Goal: Task Accomplishment & Management: Complete application form

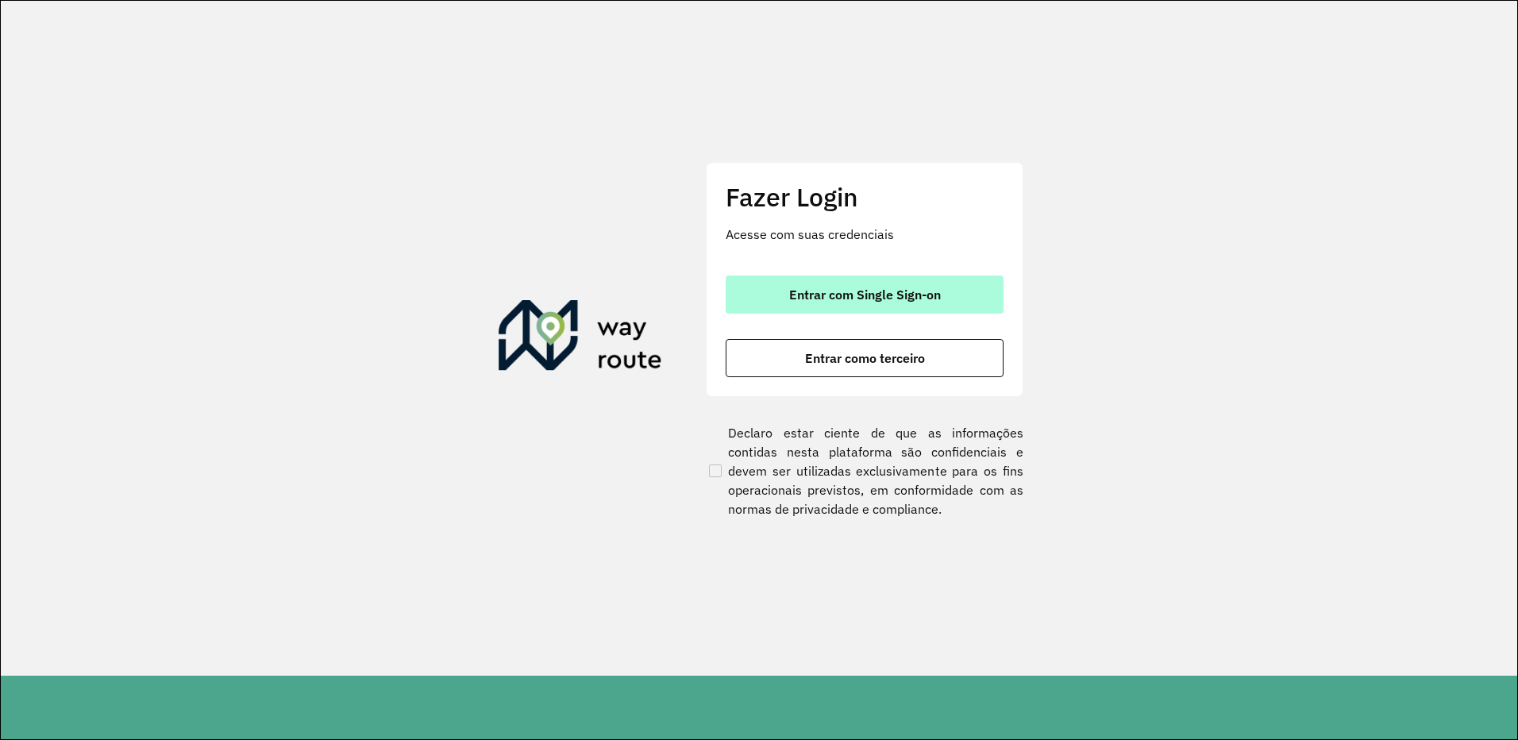
click at [872, 288] on span "Entrar com Single Sign-on" at bounding box center [865, 294] width 152 height 13
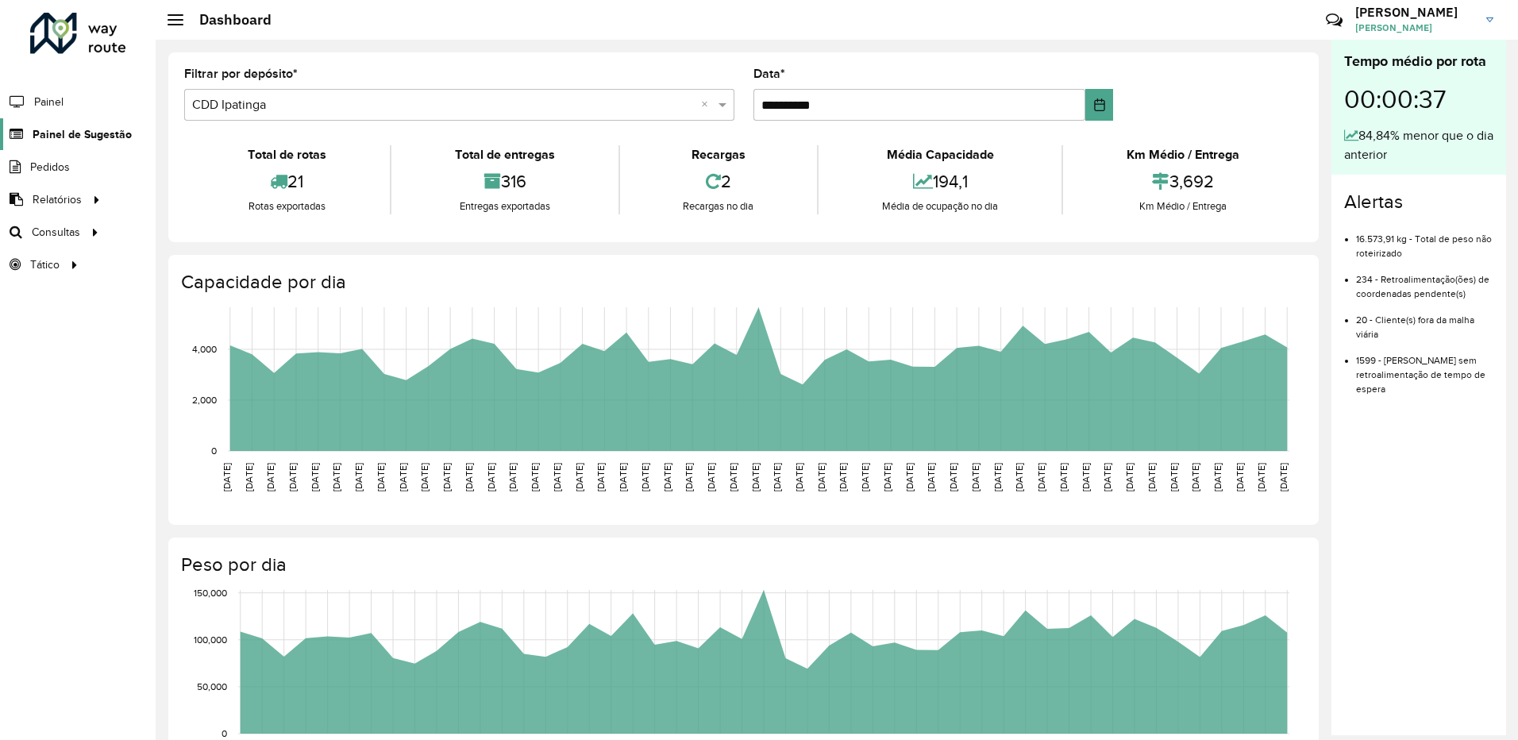
click at [93, 126] on span "Painel de Sugestão" at bounding box center [82, 134] width 99 height 17
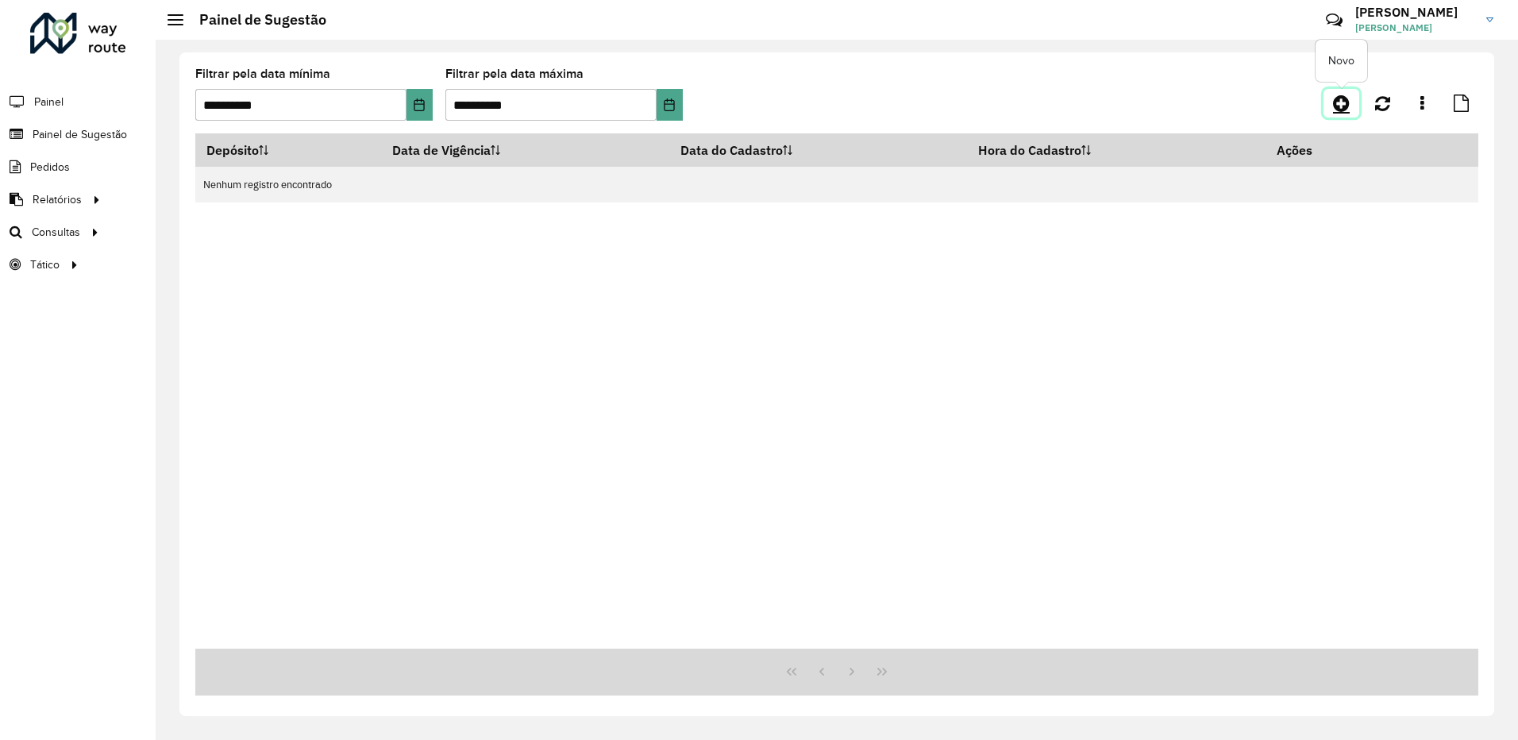
click at [1338, 111] on icon at bounding box center [1341, 103] width 17 height 19
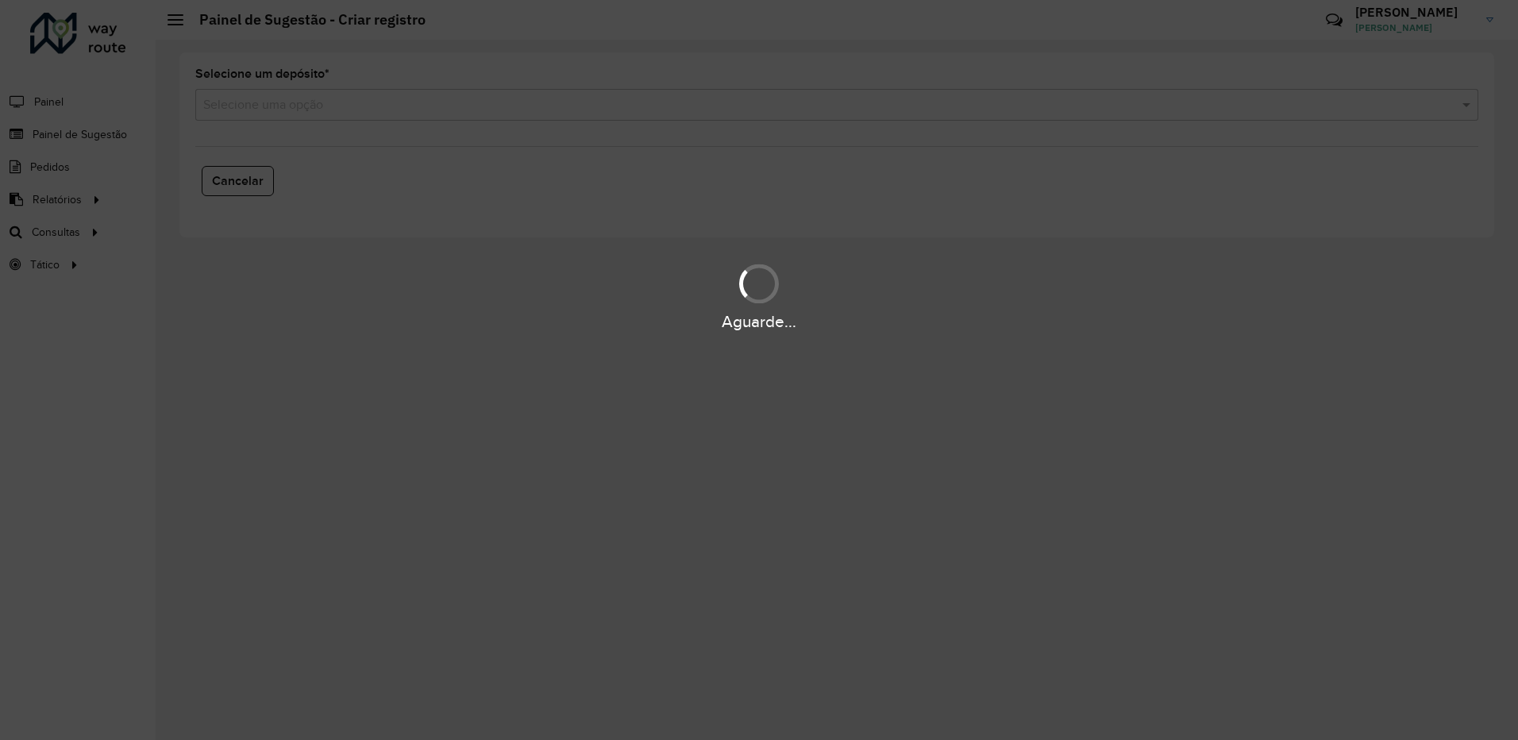
click at [1348, 104] on div "Aguarde..." at bounding box center [759, 370] width 1518 height 740
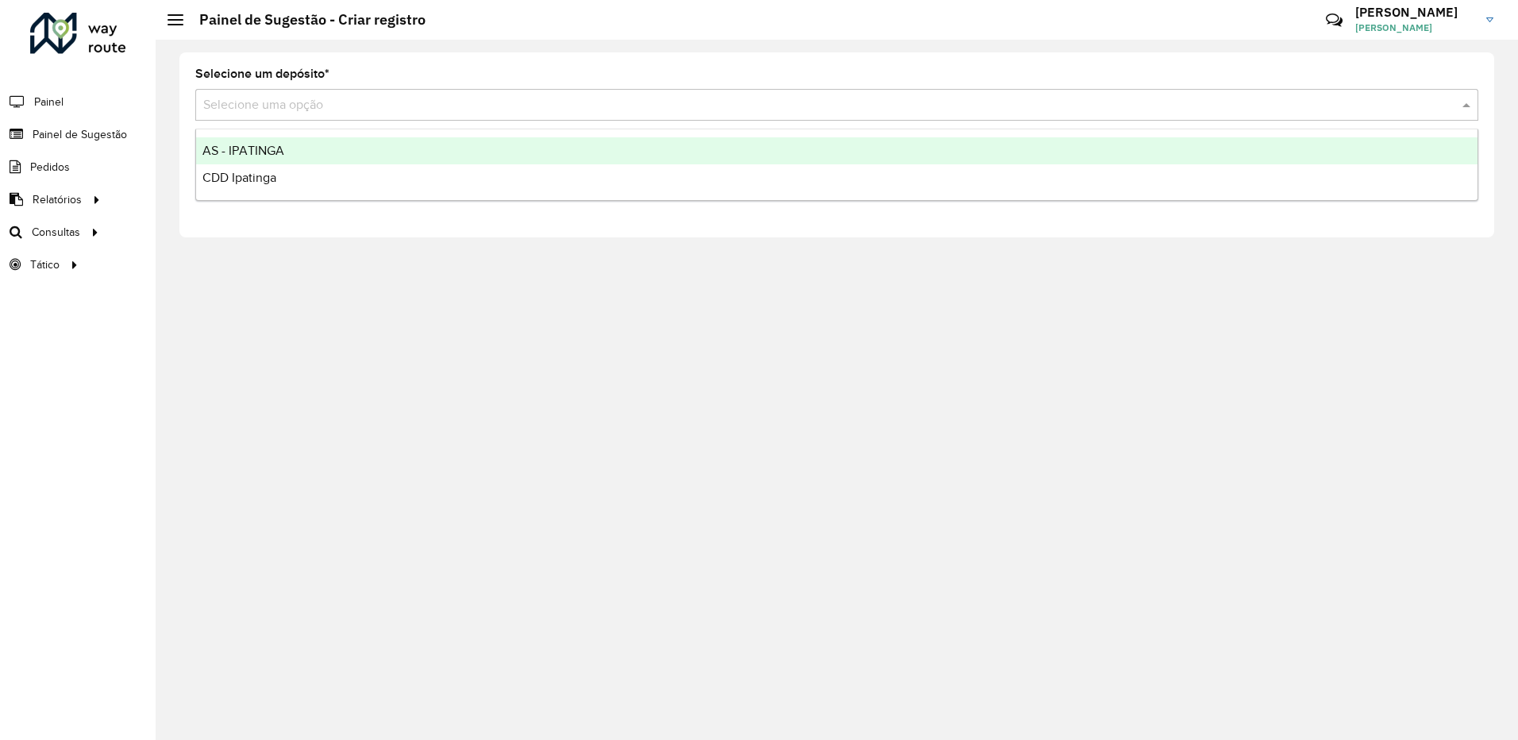
click at [299, 114] on input "text" at bounding box center [820, 105] width 1235 height 19
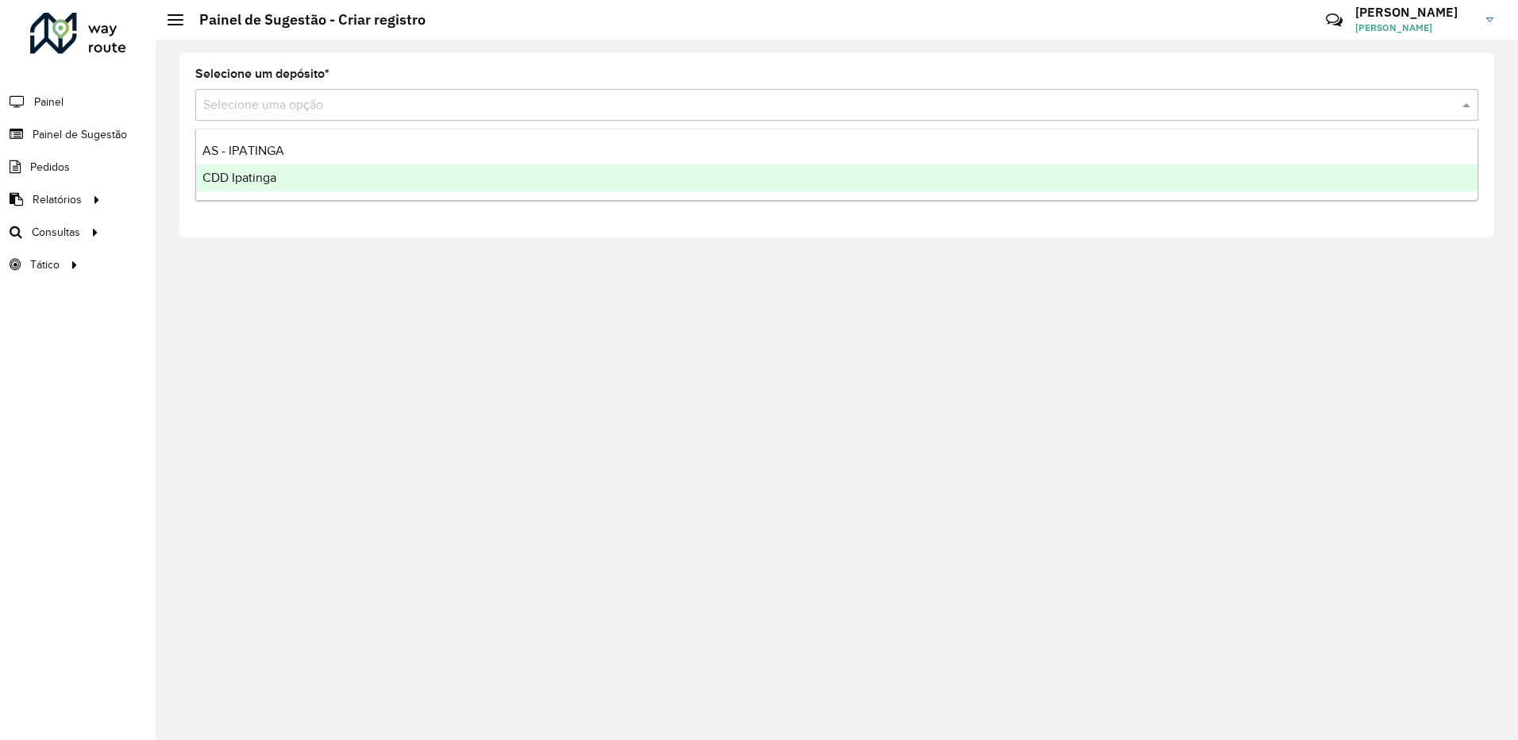
click at [283, 181] on div "CDD Ipatinga" at bounding box center [836, 177] width 1281 height 27
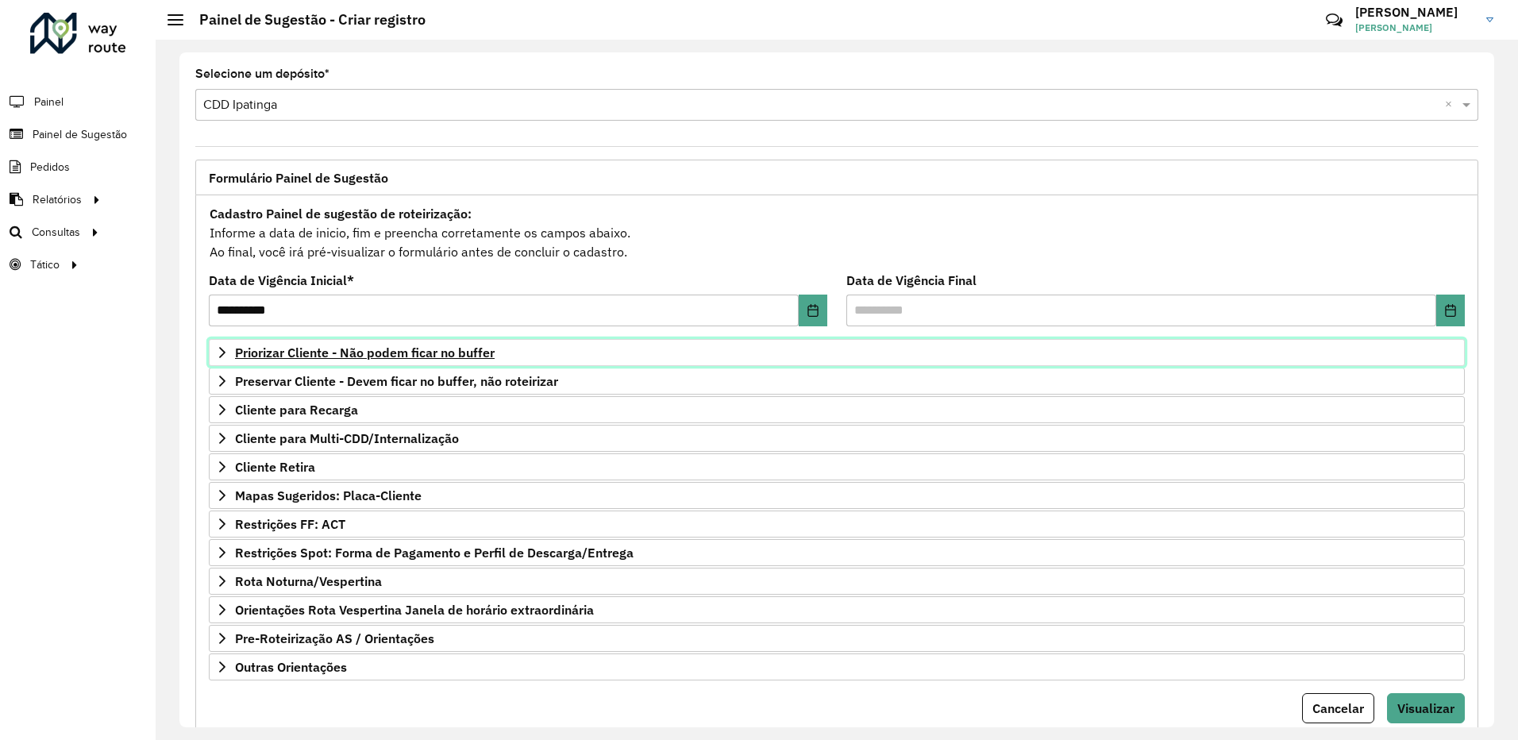
click at [441, 351] on span "Priorizar Cliente - Não podem ficar no buffer" at bounding box center [365, 352] width 260 height 13
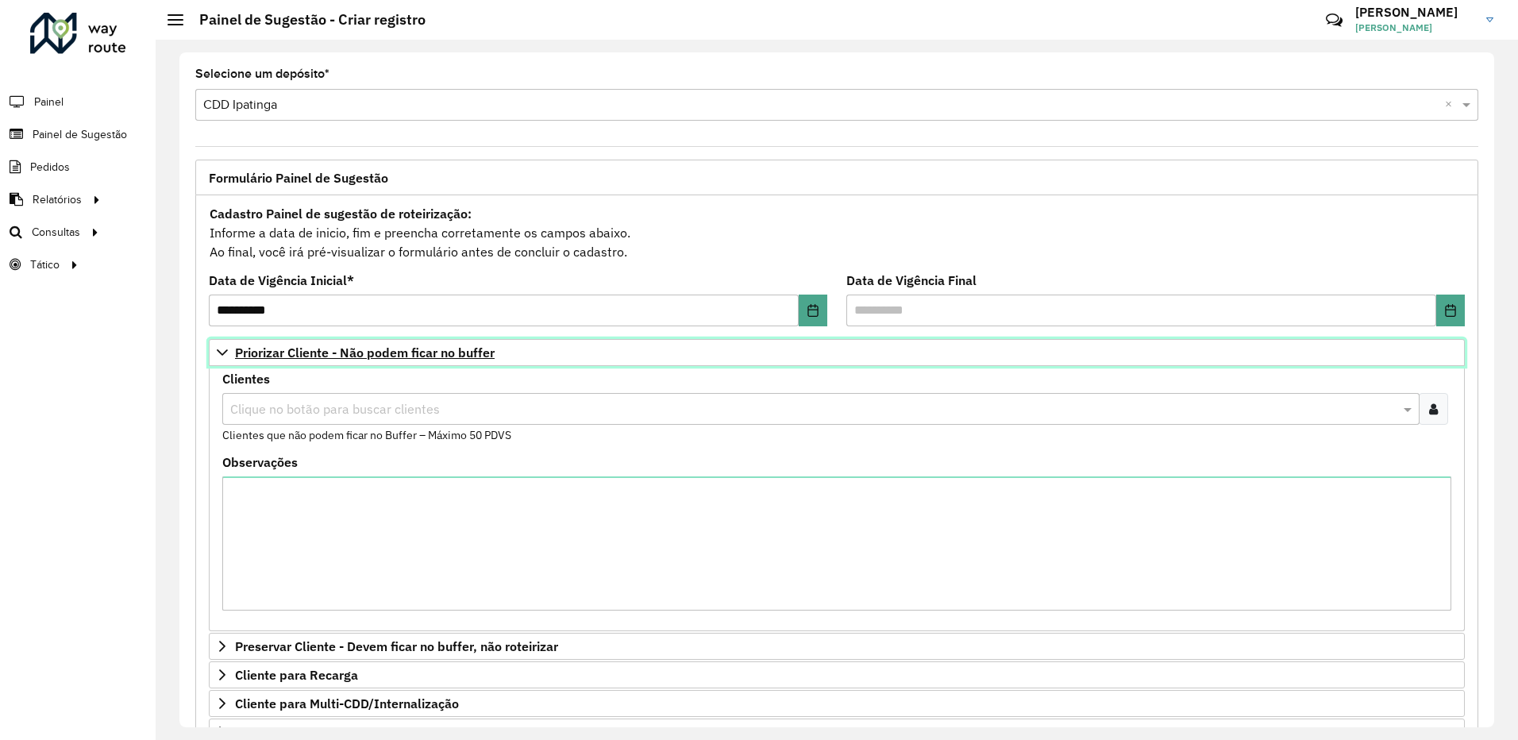
click at [441, 351] on span "Priorizar Cliente - Não podem ficar no buffer" at bounding box center [365, 352] width 260 height 13
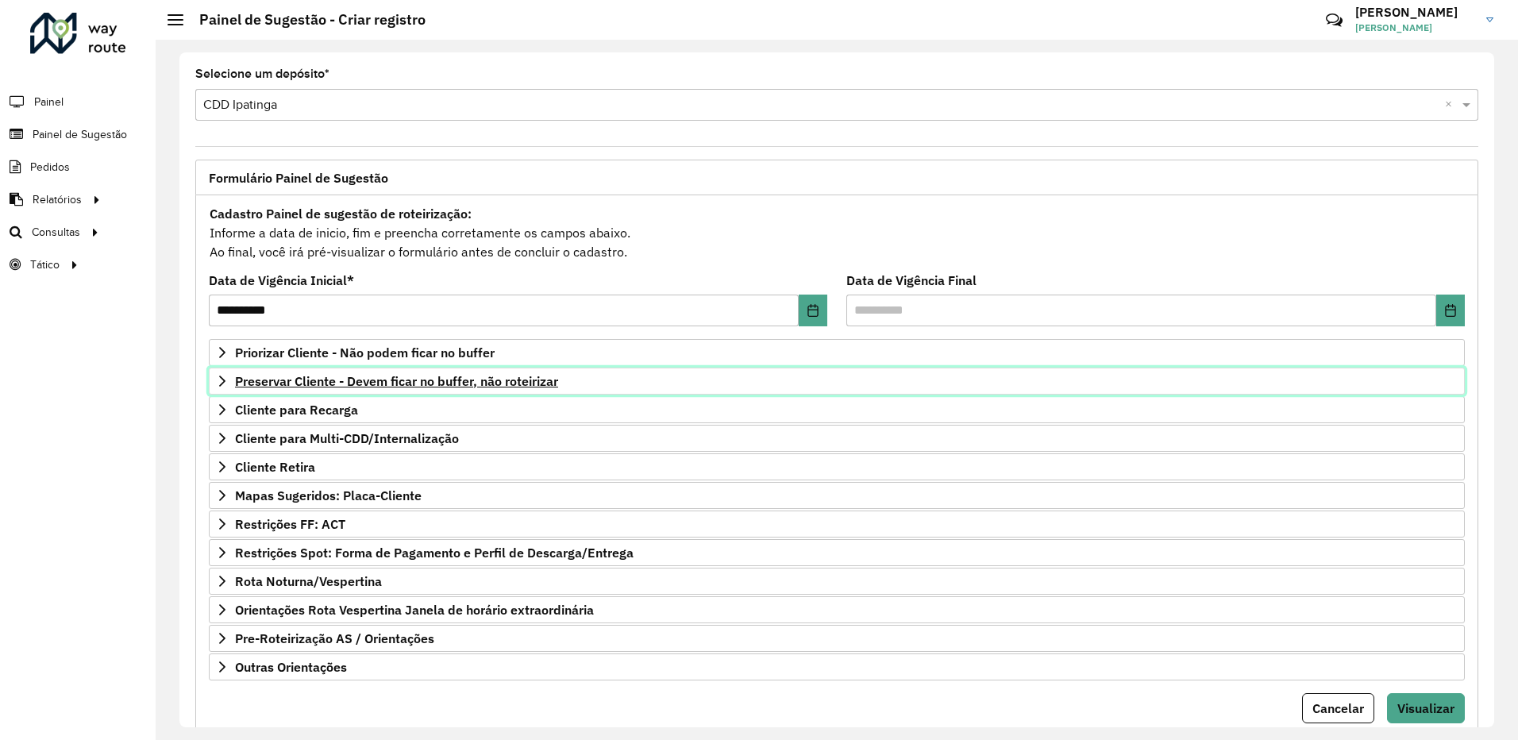
click at [422, 392] on link "Preservar Cliente - Devem ficar no buffer, não roteirizar" at bounding box center [837, 381] width 1256 height 27
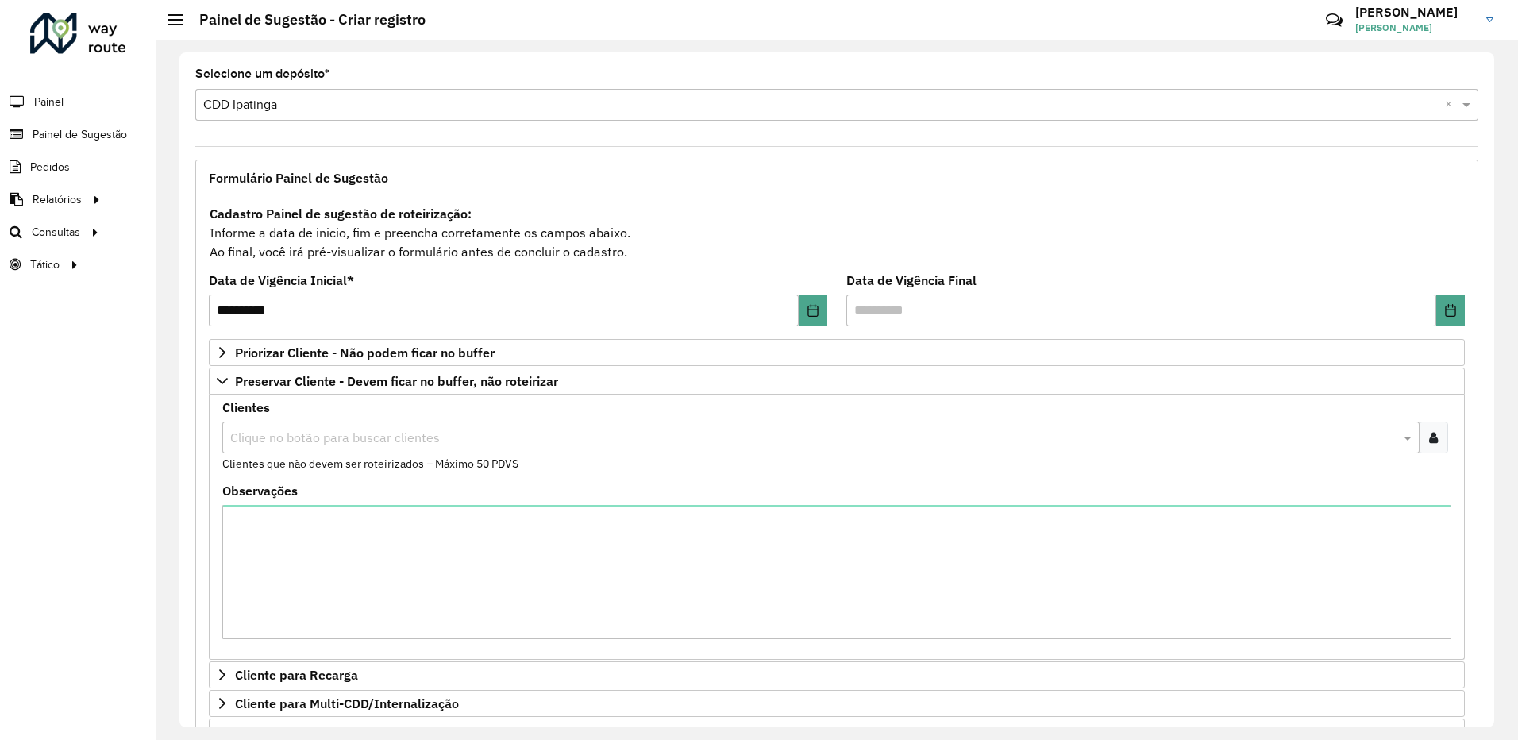
click at [374, 437] on input "text" at bounding box center [812, 438] width 1173 height 19
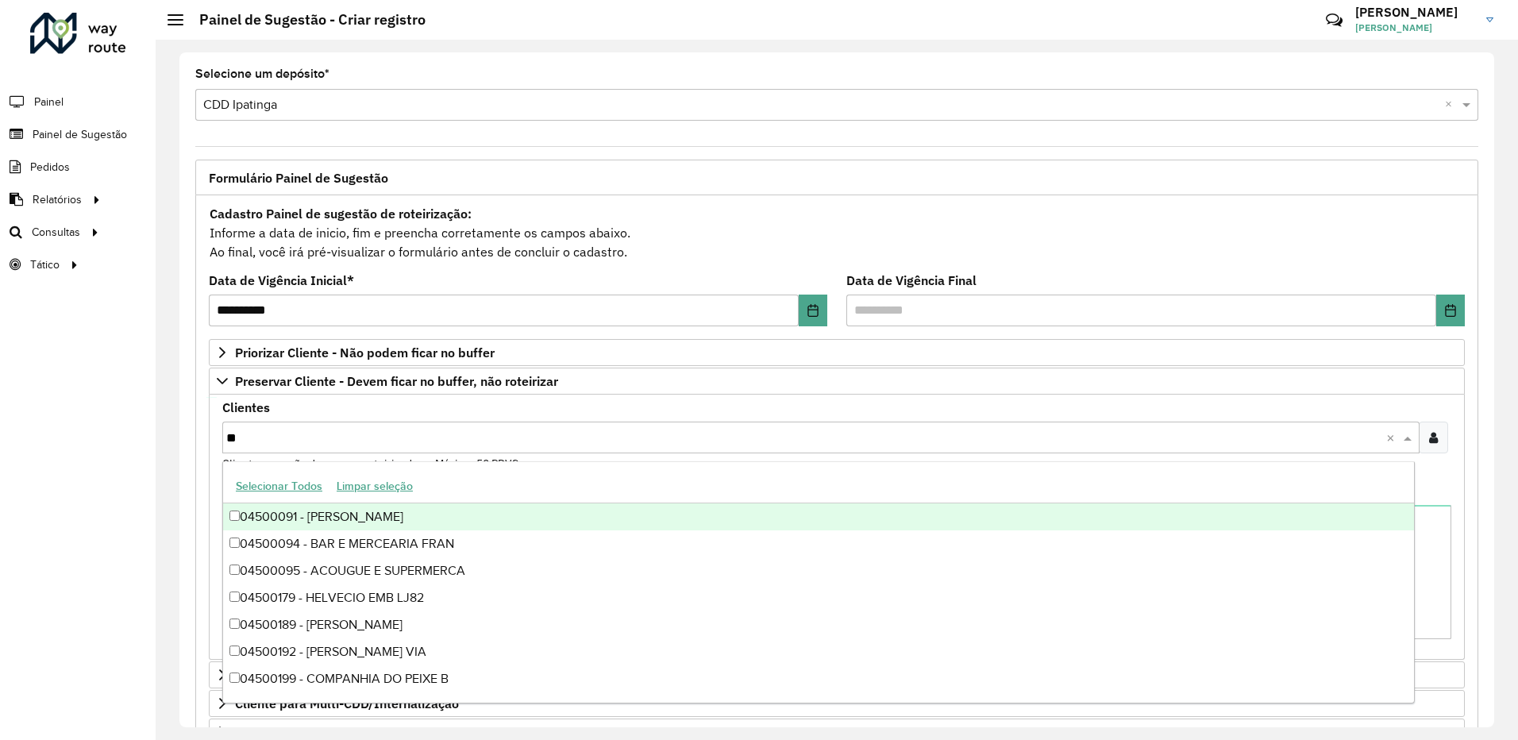
type input "***"
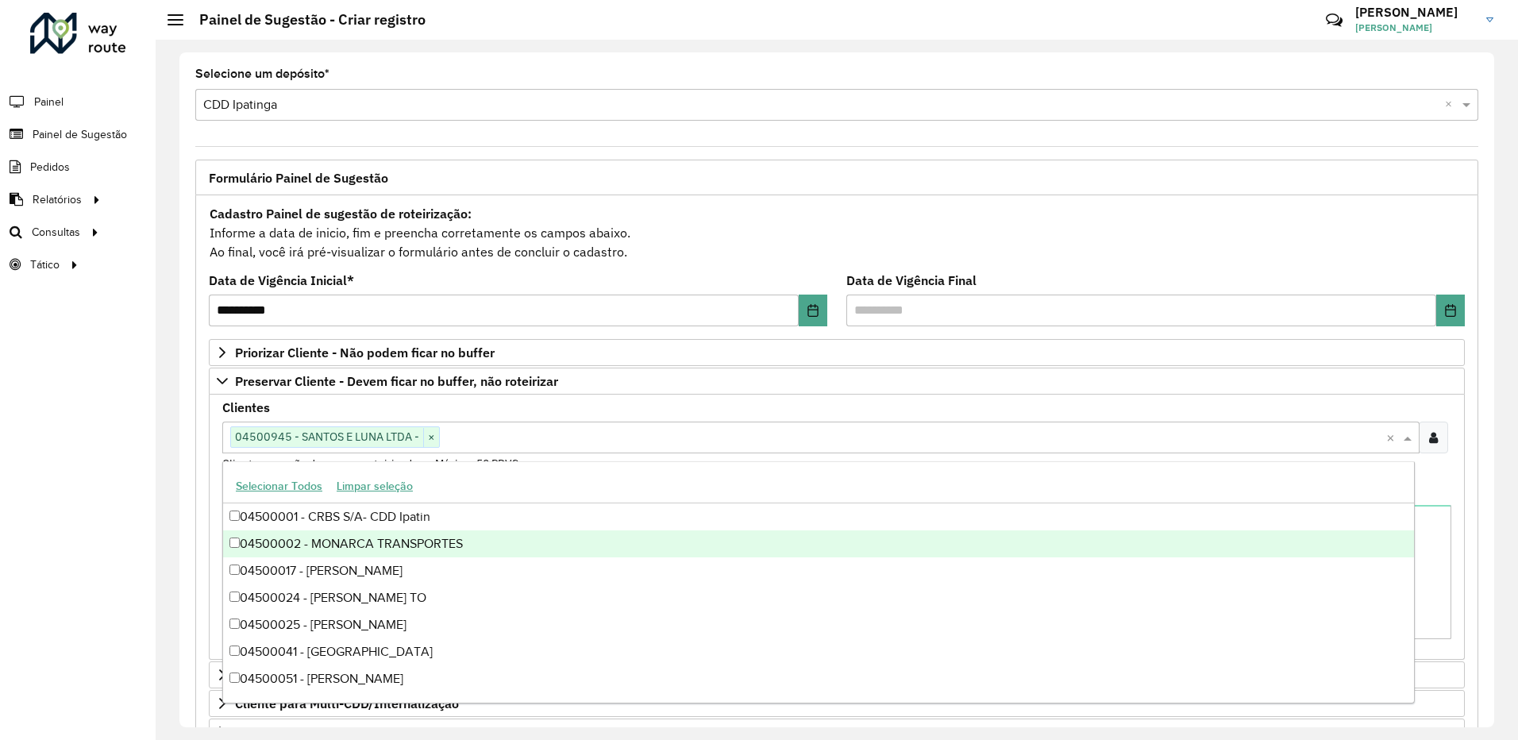
click at [1463, 499] on div "**********" at bounding box center [836, 602] width 1283 height 814
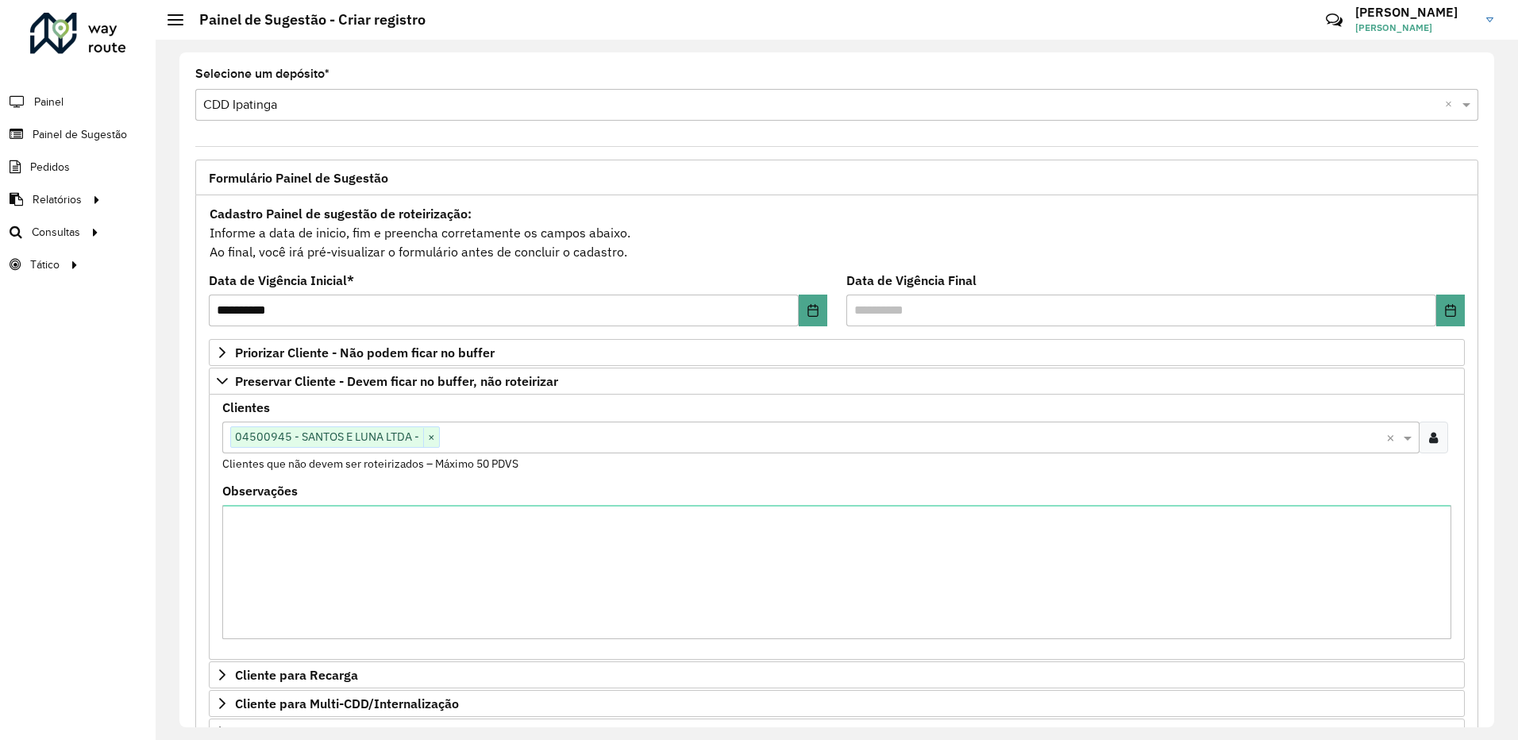
scroll to position [317, 0]
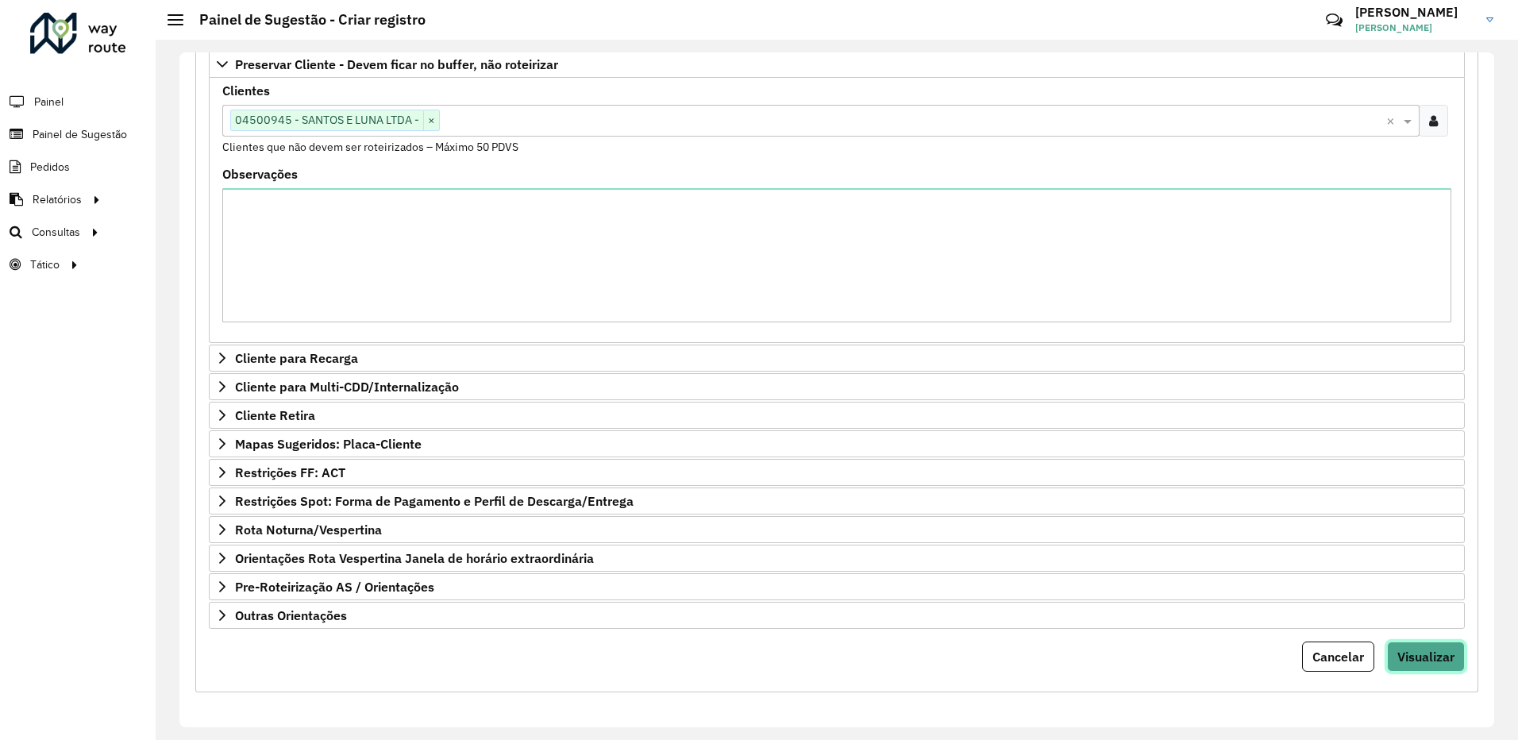
click at [1428, 656] on span "Visualizar" at bounding box center [1425, 657] width 57 height 16
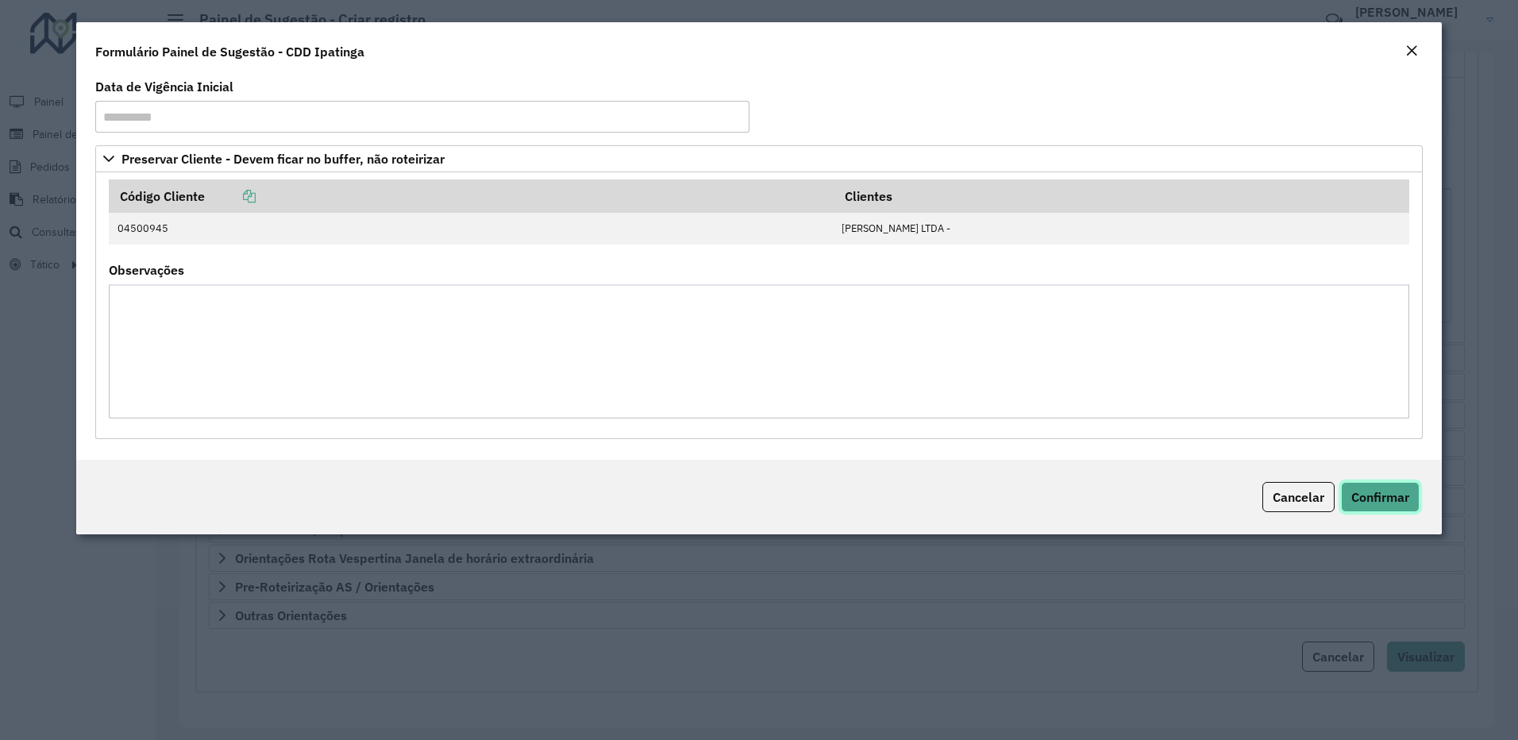
click at [1401, 500] on span "Confirmar" at bounding box center [1380, 497] width 58 height 16
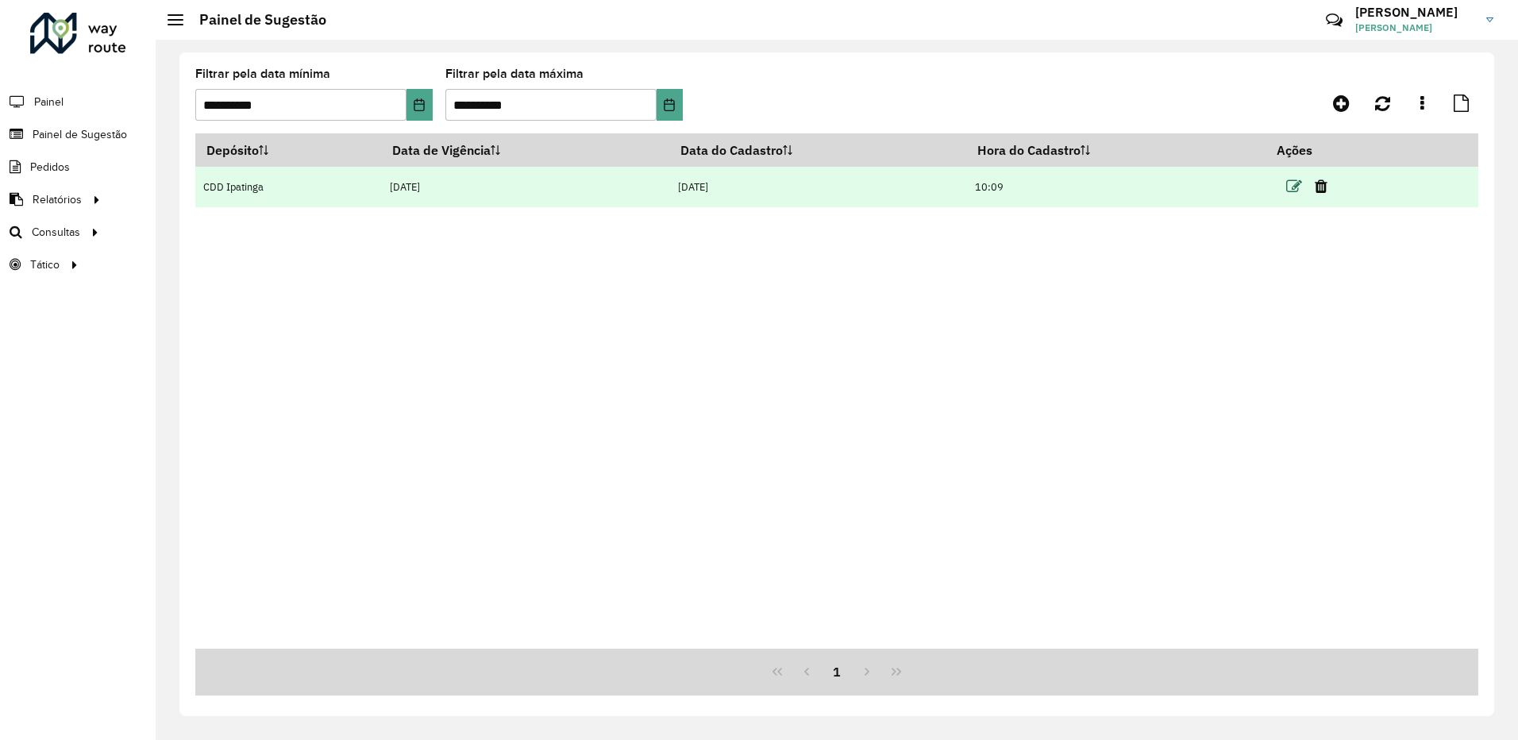
click at [1301, 189] on icon at bounding box center [1294, 187] width 16 height 16
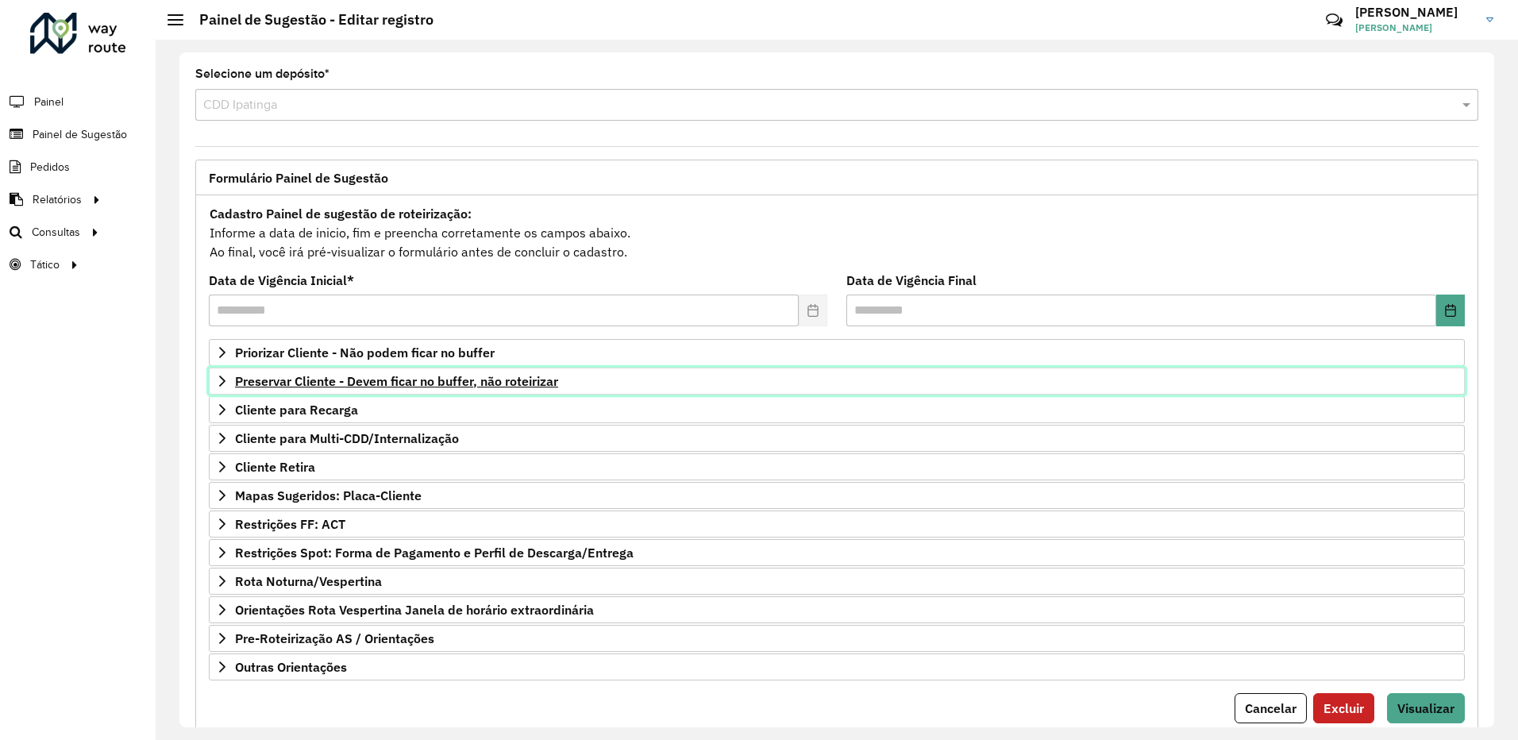
click at [420, 387] on span "Preservar Cliente - Devem ficar no buffer, não roteirizar" at bounding box center [396, 381] width 323 height 13
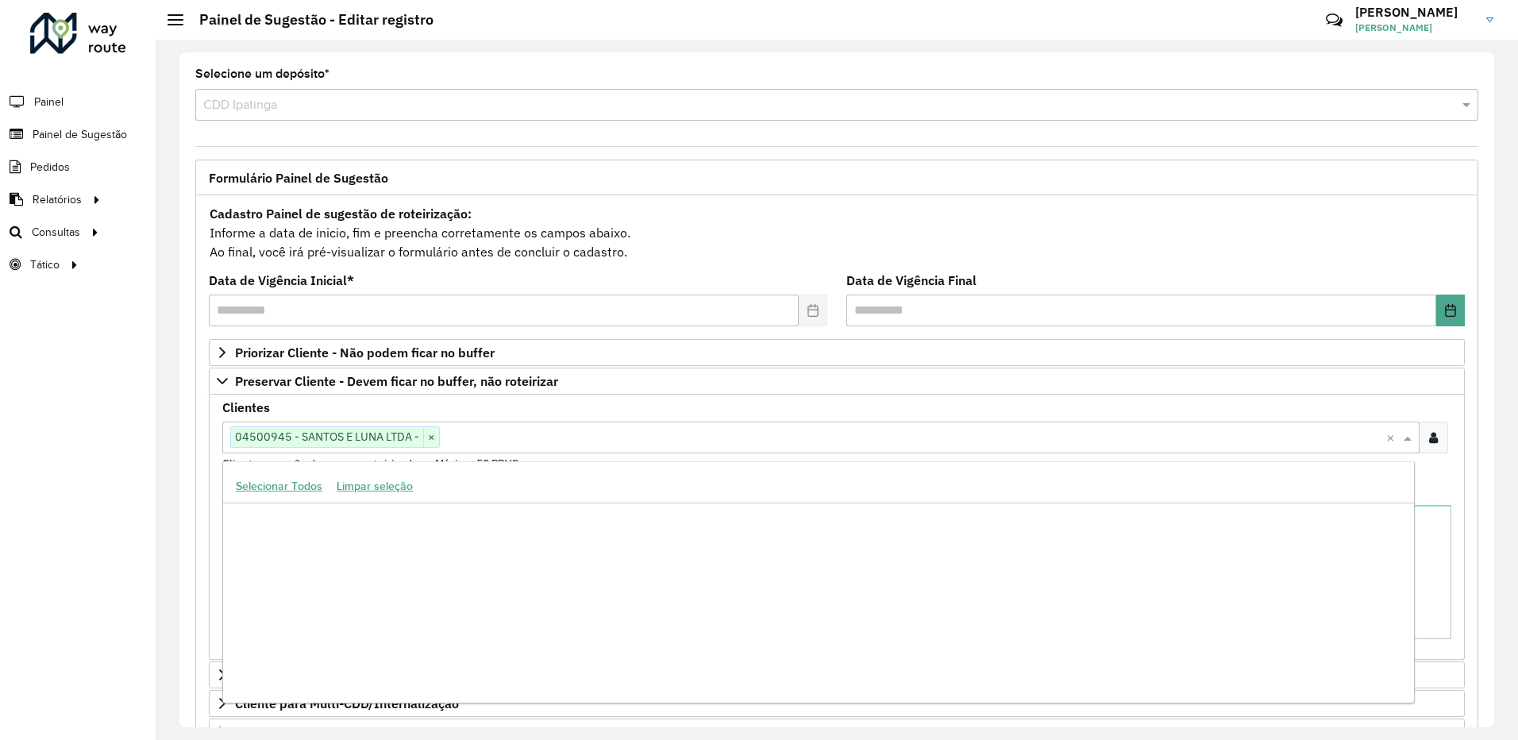
click at [495, 437] on input "text" at bounding box center [913, 438] width 946 height 19
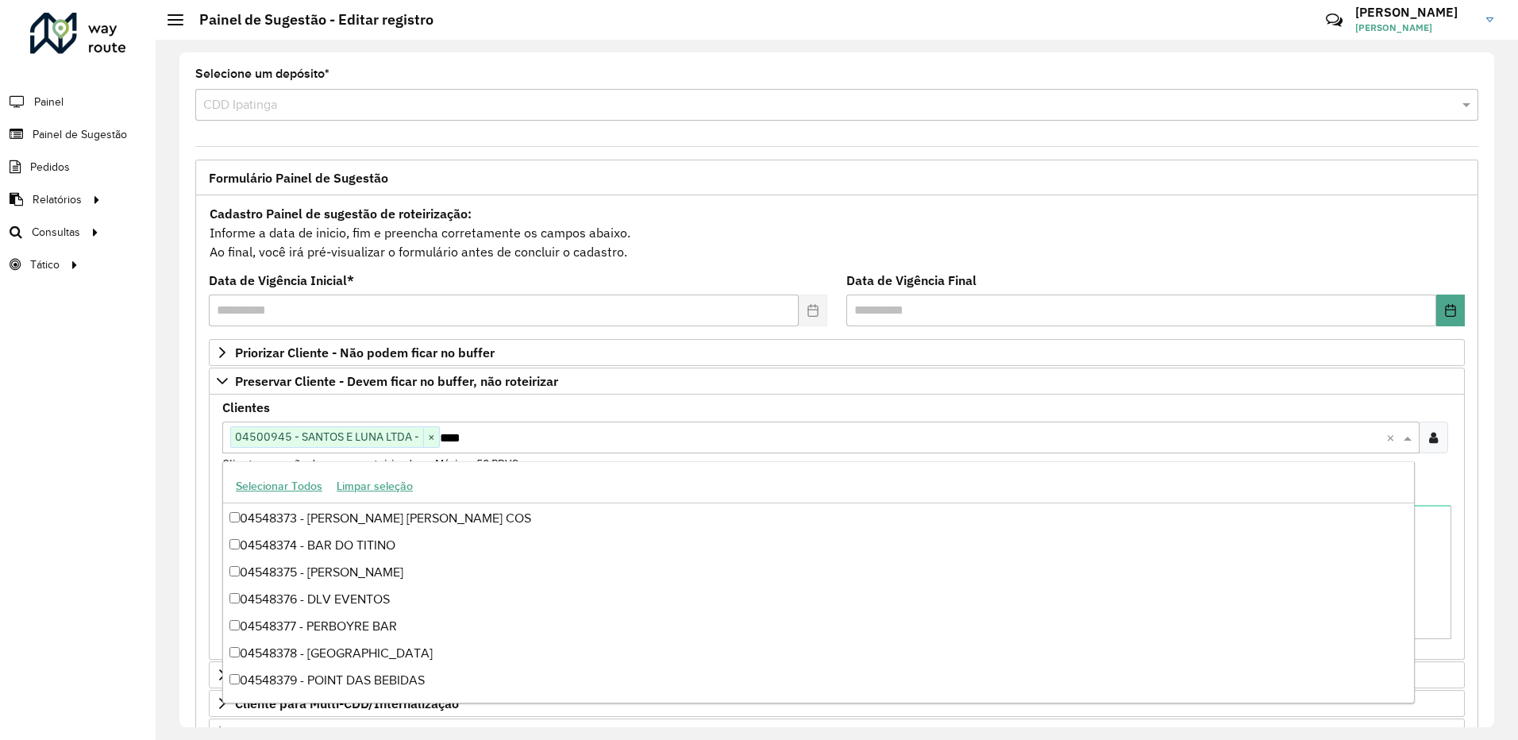
scroll to position [106, 0]
type input "*****"
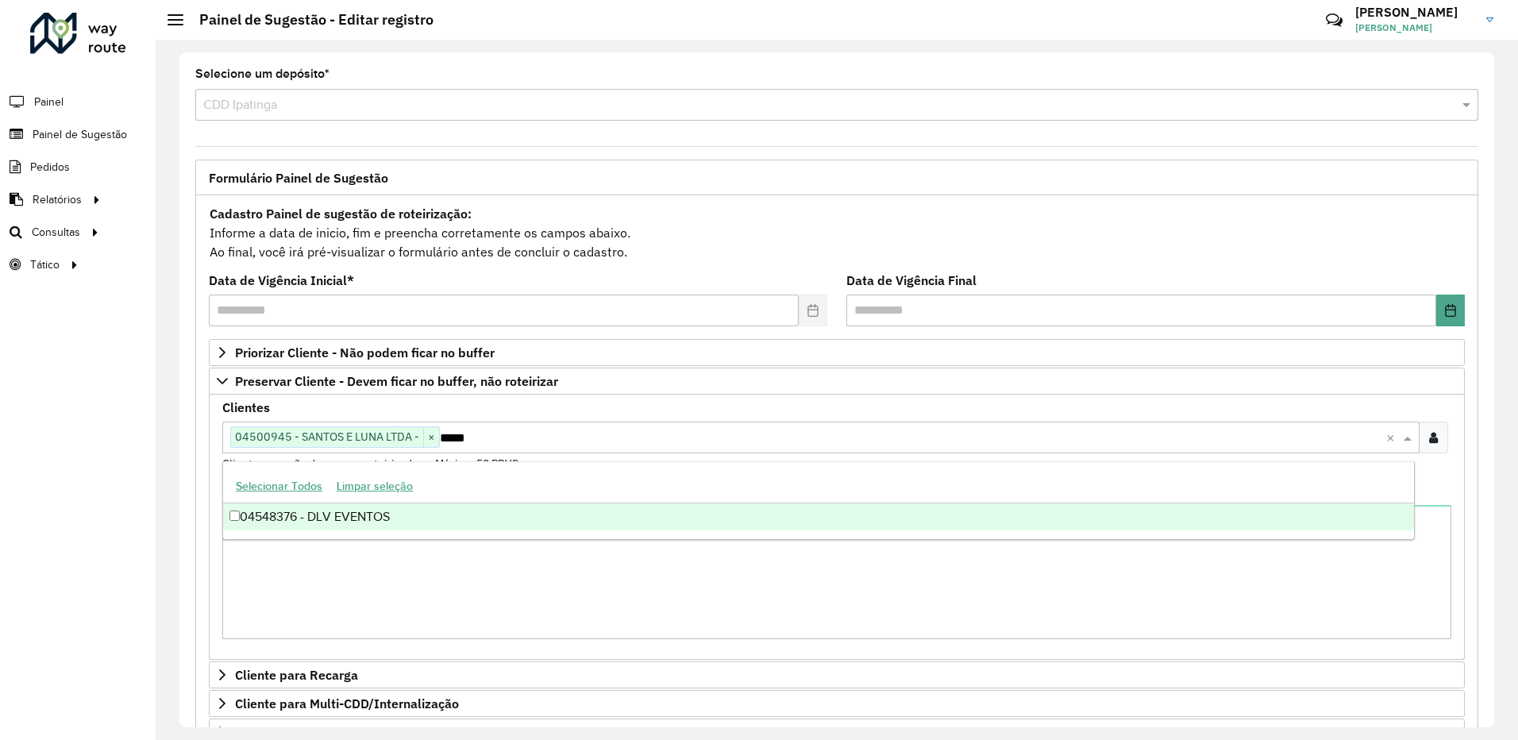
click at [496, 514] on div "04548376 - DLV EVENTOS" at bounding box center [818, 516] width 1191 height 27
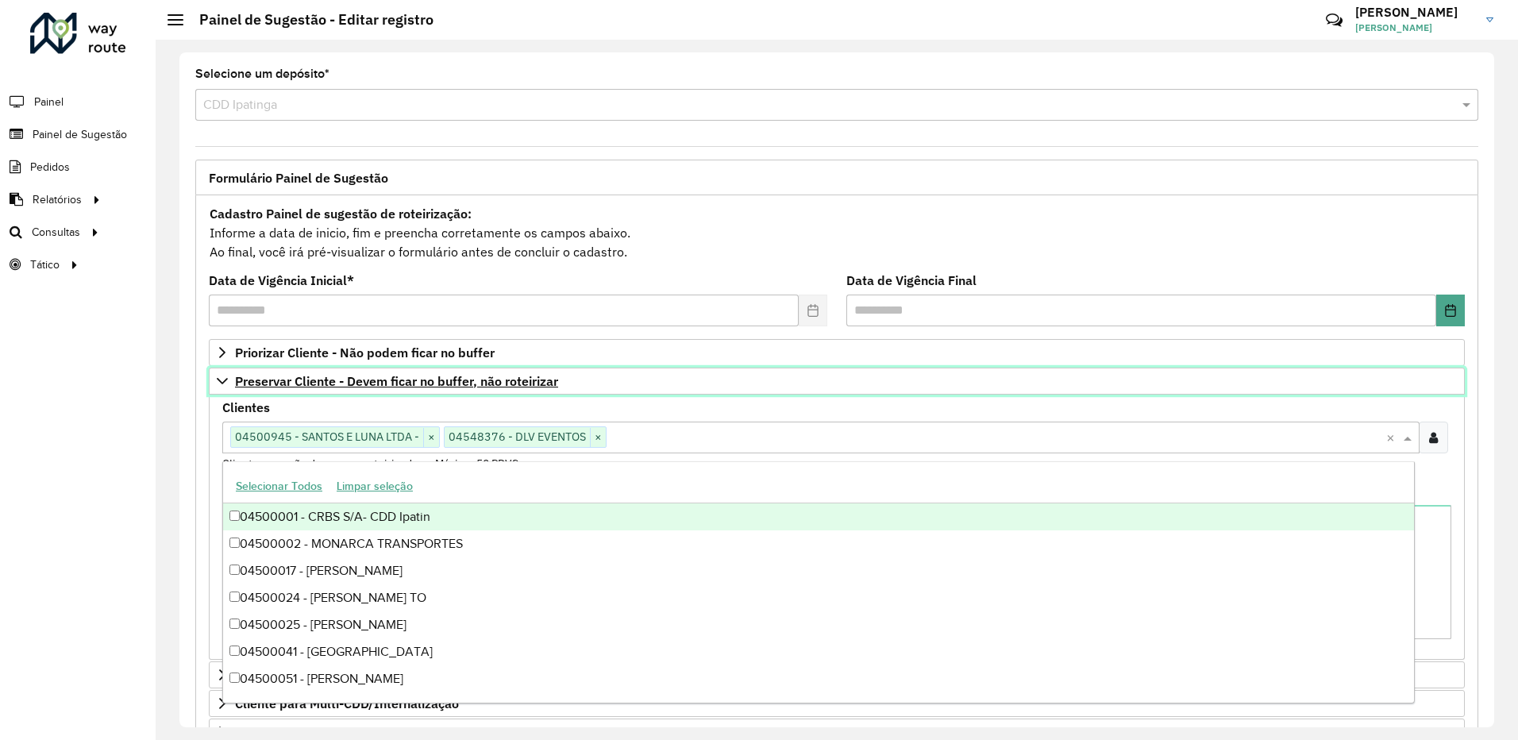
click at [617, 386] on link "Preservar Cliente - Devem ficar no buffer, não roteirizar" at bounding box center [837, 381] width 1256 height 27
